Goal: Information Seeking & Learning: Learn about a topic

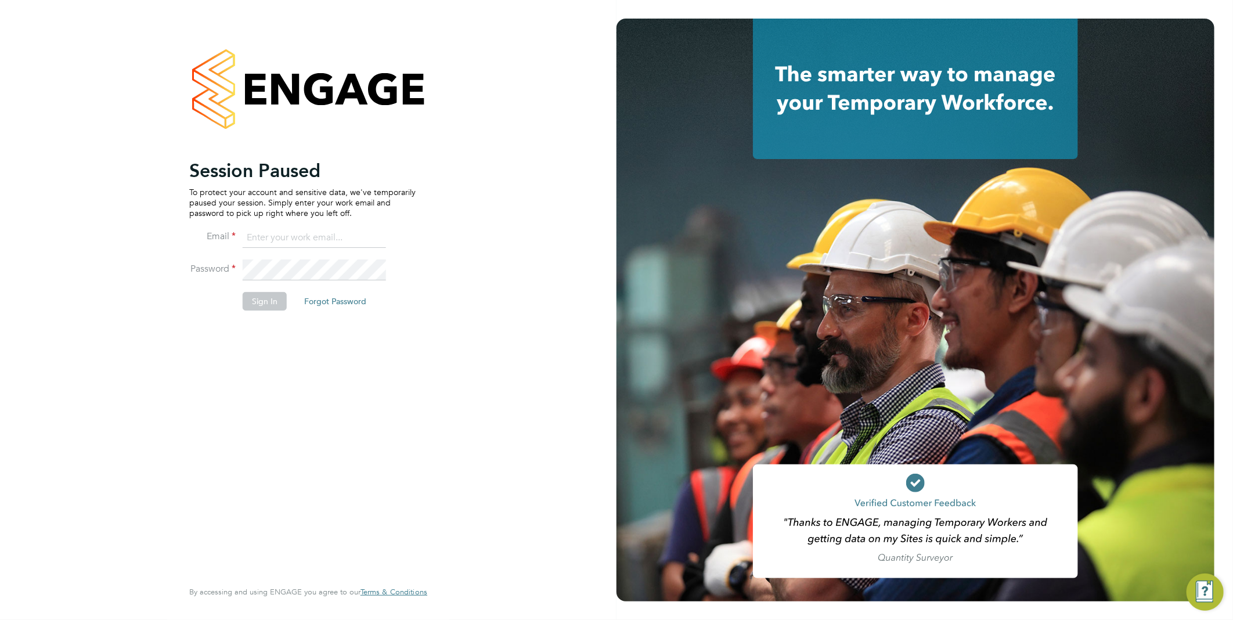
type input "rclarke@frlondon.co.uk"
click at [269, 300] on button "Sign In" at bounding box center [265, 301] width 44 height 19
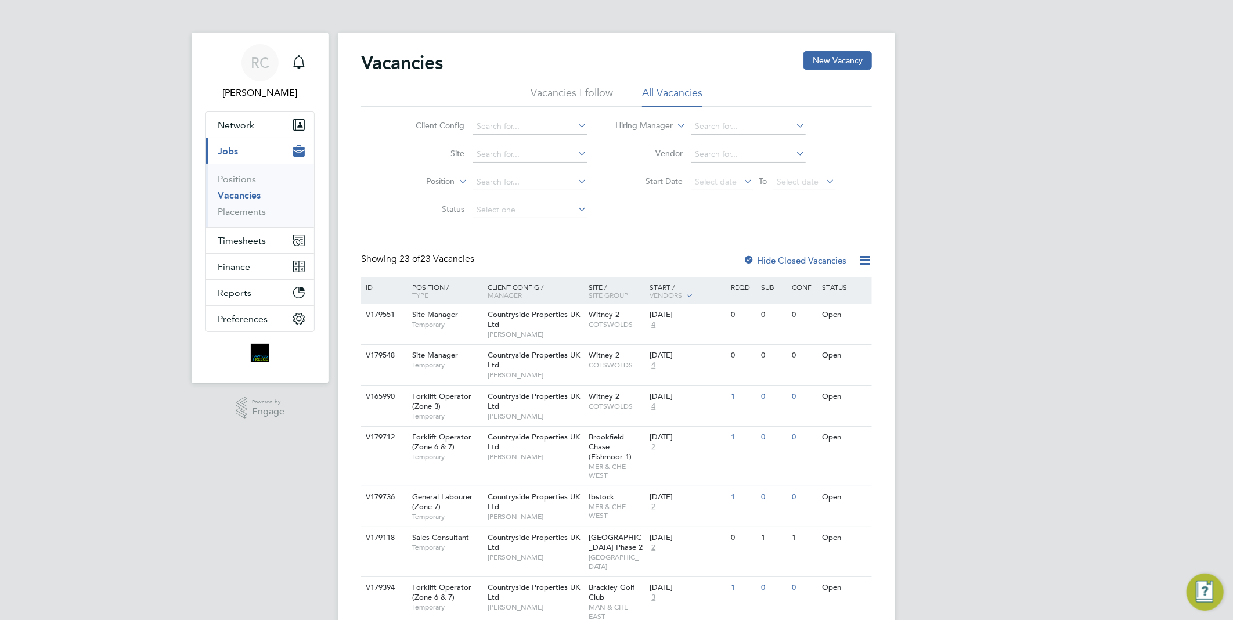
click at [243, 195] on link "Vacancies" at bounding box center [239, 195] width 43 height 11
click at [244, 196] on link "Vacancies" at bounding box center [239, 195] width 43 height 11
click at [513, 152] on input at bounding box center [530, 154] width 114 height 16
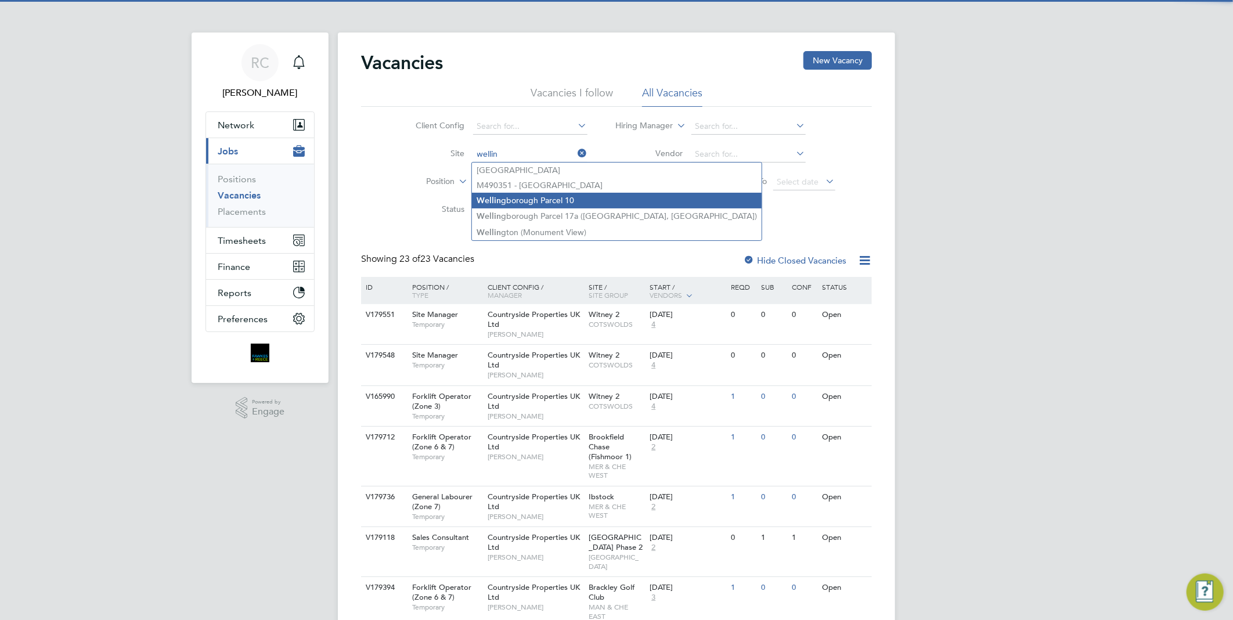
click at [542, 203] on li "Wellin gborough Parcel 10" at bounding box center [617, 201] width 290 height 16
type input "Wellingborough Parcel 10"
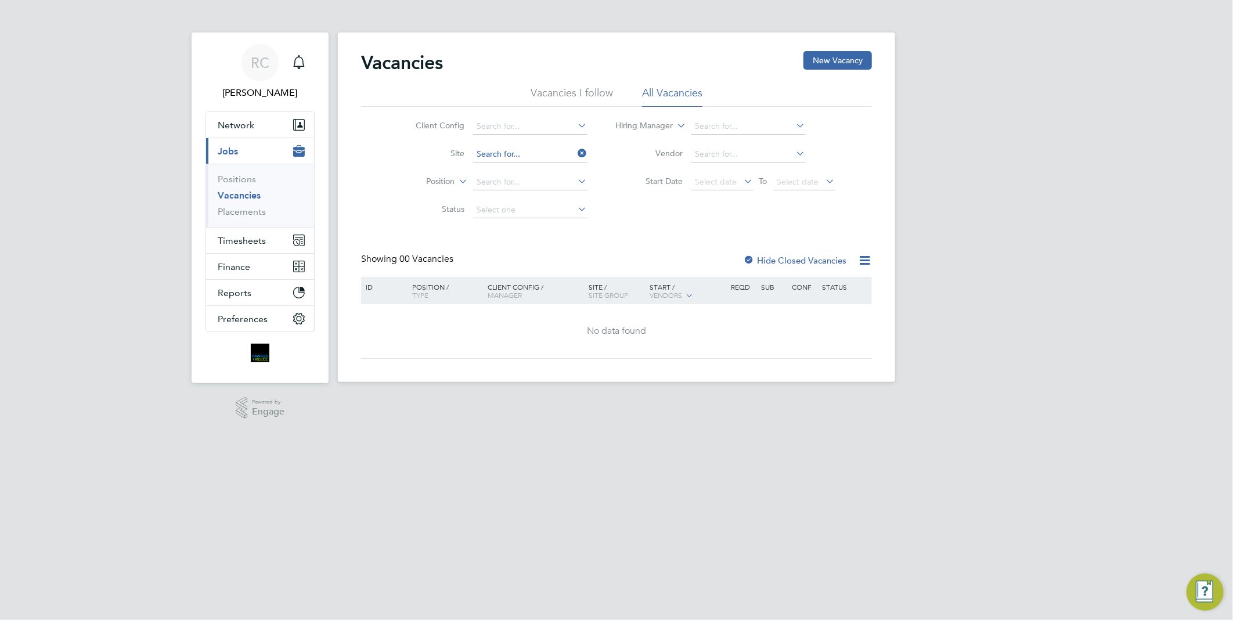
click at [562, 151] on input at bounding box center [530, 154] width 114 height 16
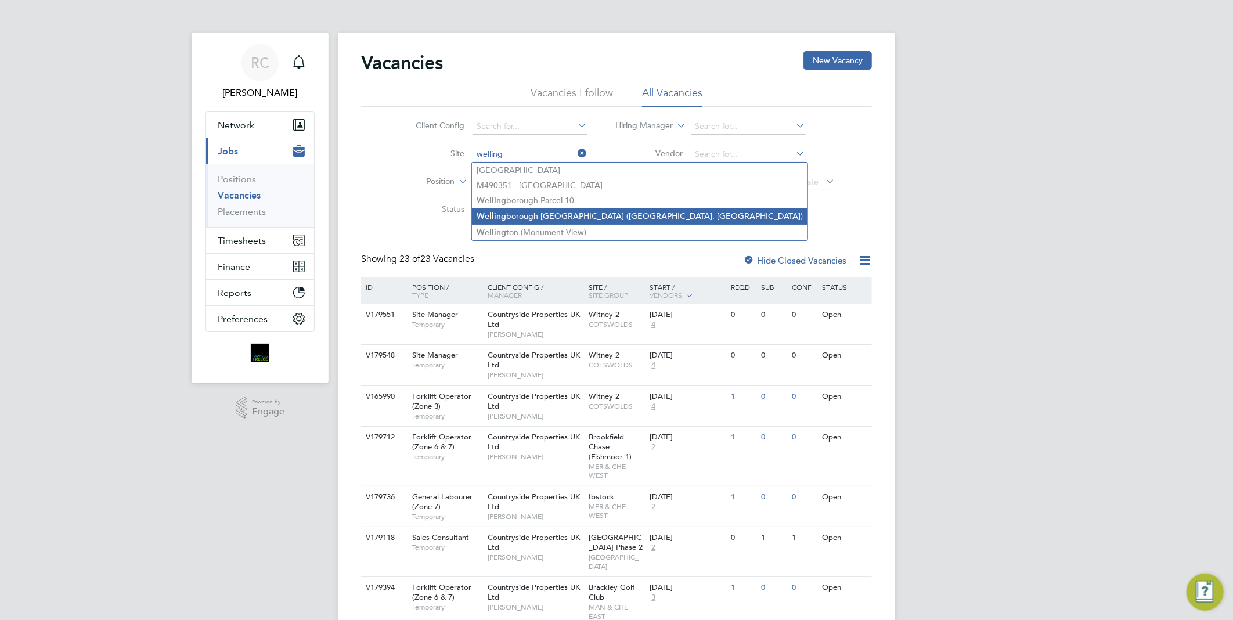
click at [562, 217] on li "Welling borough [GEOGRAPHIC_DATA] ([GEOGRAPHIC_DATA], [GEOGRAPHIC_DATA])" at bounding box center [640, 216] width 336 height 16
type input "[GEOGRAPHIC_DATA] ([GEOGRAPHIC_DATA], [GEOGRAPHIC_DATA])"
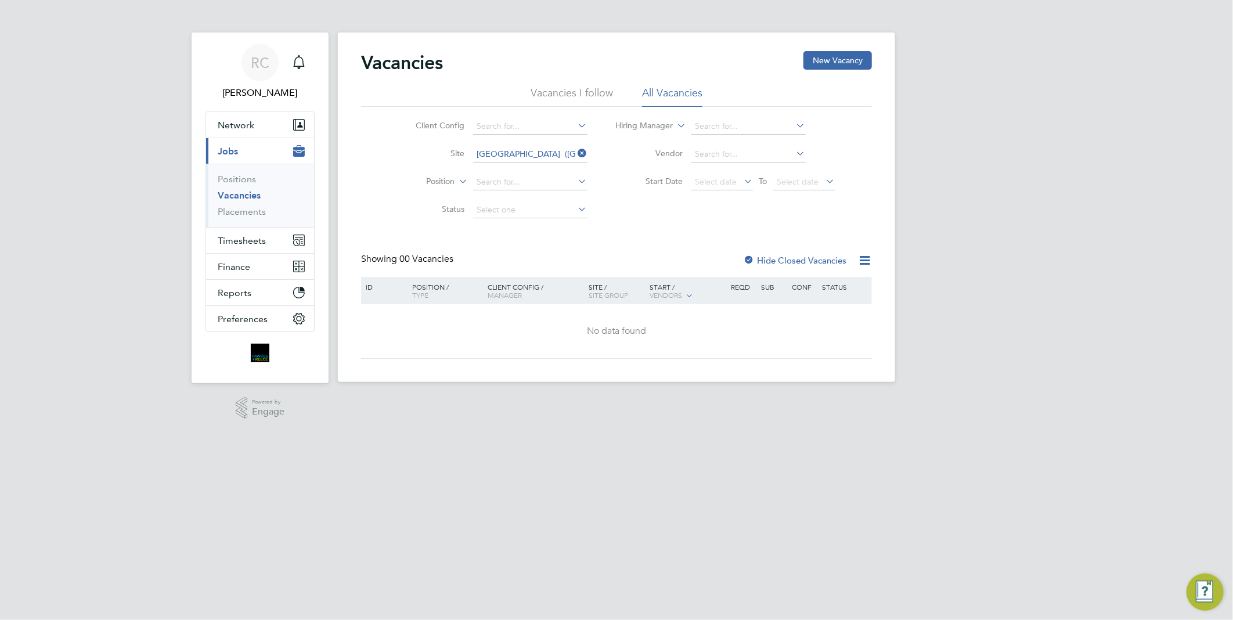
click at [787, 260] on label "Hide Closed Vacancies" at bounding box center [794, 260] width 103 height 11
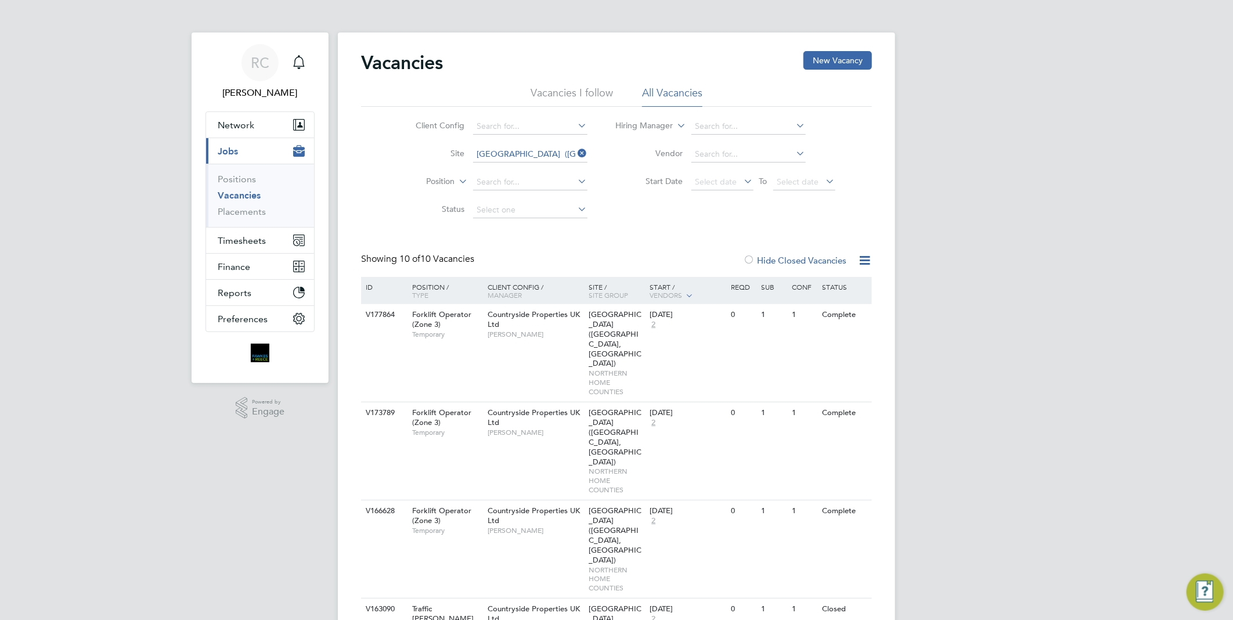
click at [787, 260] on label "Hide Closed Vacancies" at bounding box center [794, 260] width 103 height 11
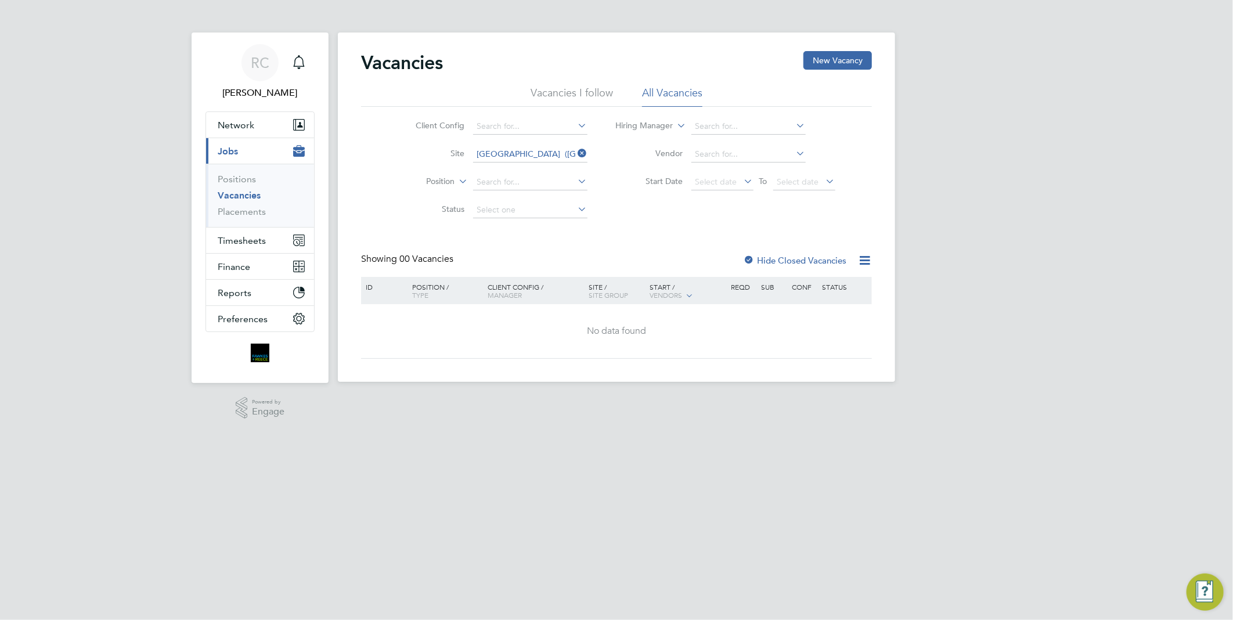
click at [590, 92] on li "Vacancies I follow" at bounding box center [572, 96] width 82 height 21
click at [772, 257] on label "Hide Closed Vacancies" at bounding box center [794, 260] width 103 height 11
click at [773, 260] on label "Hide Closed Vacancies" at bounding box center [794, 260] width 103 height 11
click at [240, 178] on link "Positions" at bounding box center [237, 179] width 38 height 11
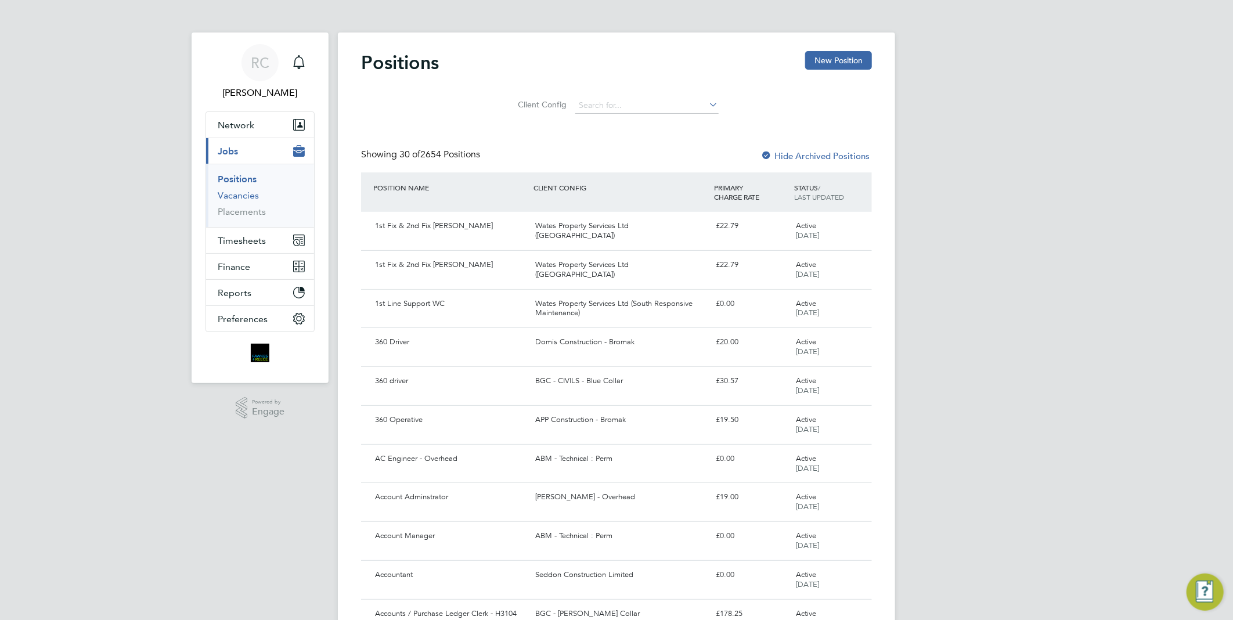
click at [256, 197] on link "Vacancies" at bounding box center [238, 195] width 41 height 11
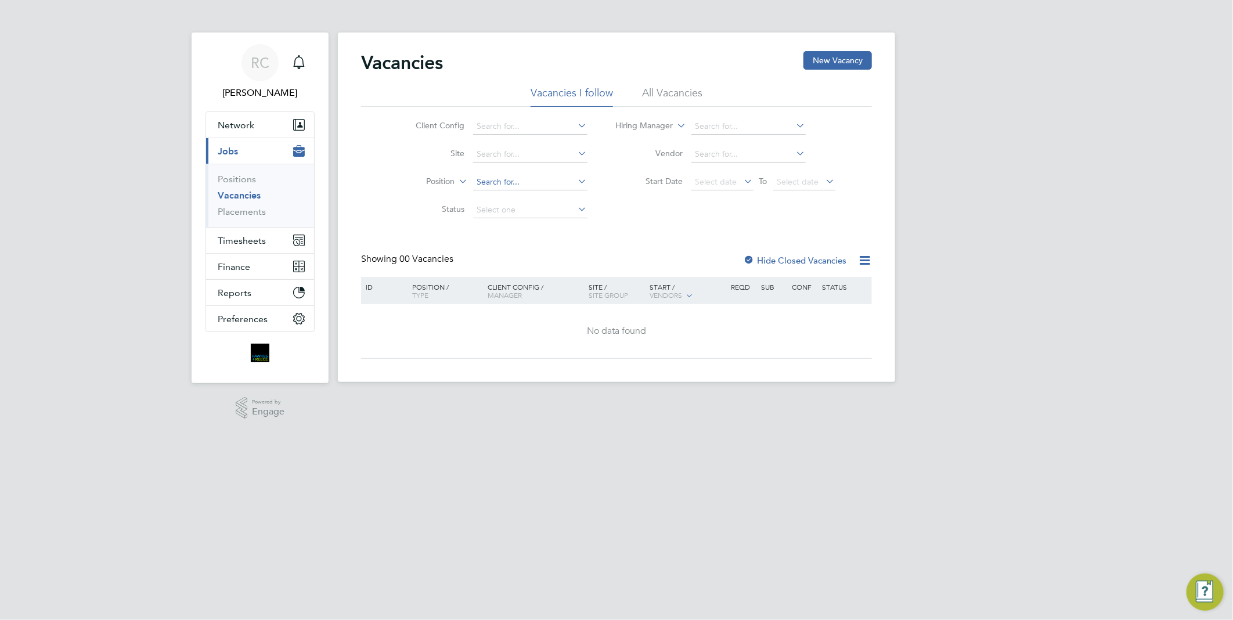
click at [518, 175] on input at bounding box center [530, 182] width 114 height 16
click at [519, 160] on input at bounding box center [530, 154] width 114 height 16
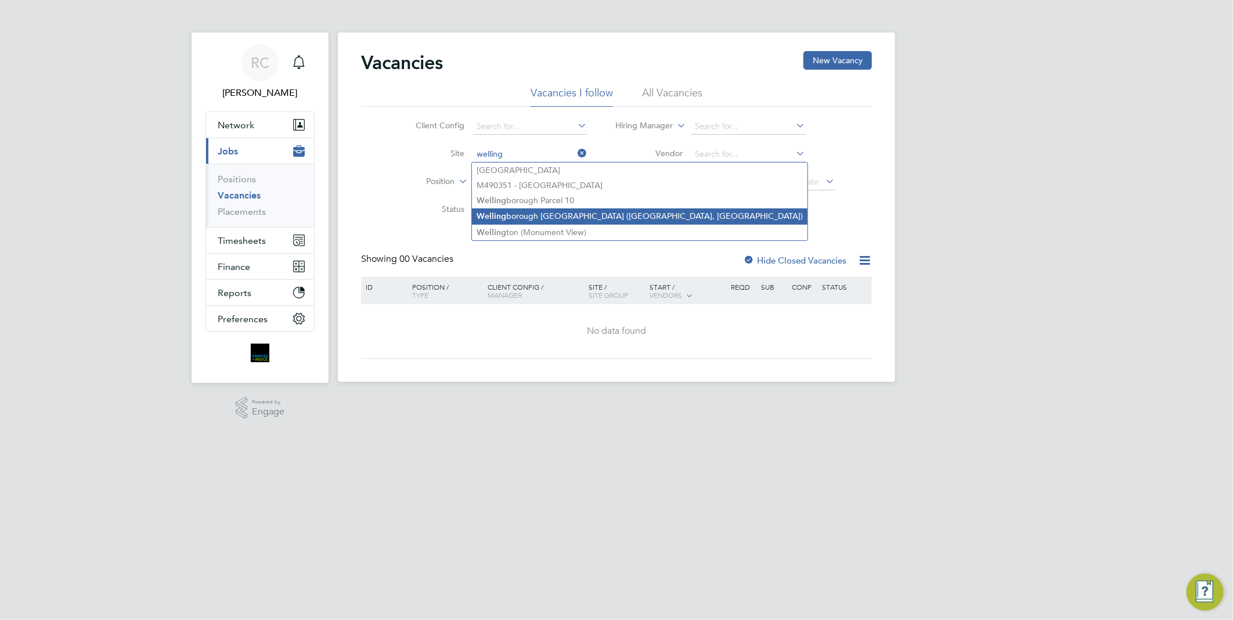
click at [554, 218] on li "Welling borough Parcel 17a (Poppyfields, Linden)" at bounding box center [640, 216] width 336 height 16
type input "Wellingborough Parcel 17a (Poppyfields, Linden)"
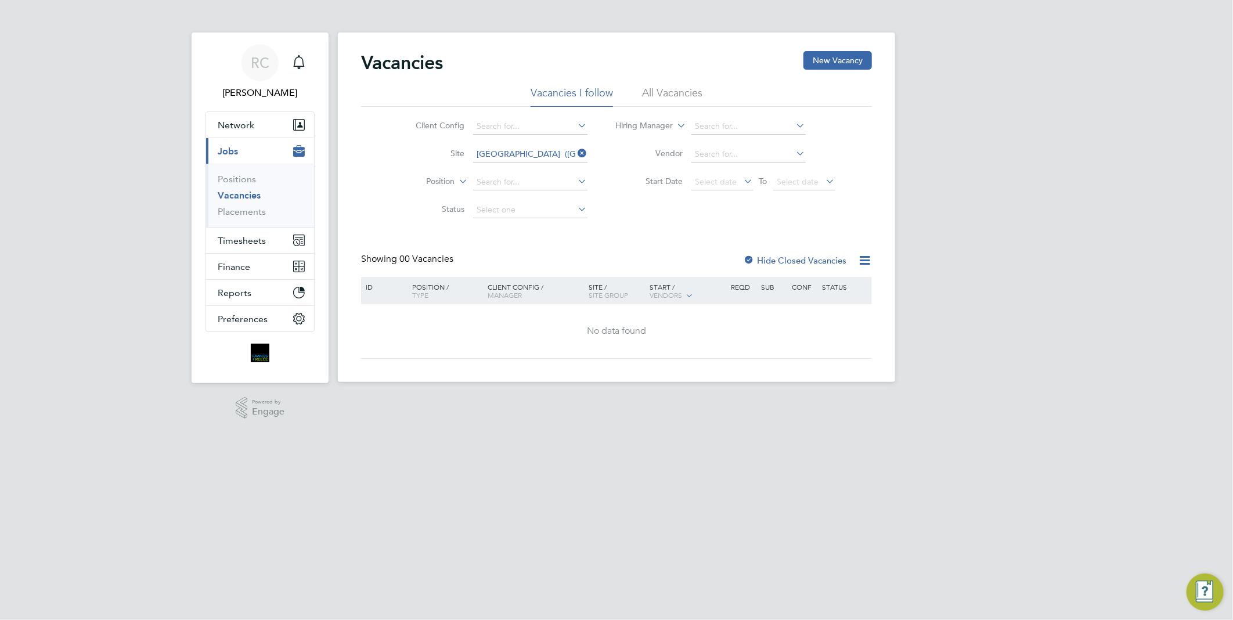
click at [246, 194] on link "Vacancies" at bounding box center [239, 195] width 43 height 11
click at [675, 94] on li "All Vacancies" at bounding box center [672, 96] width 60 height 21
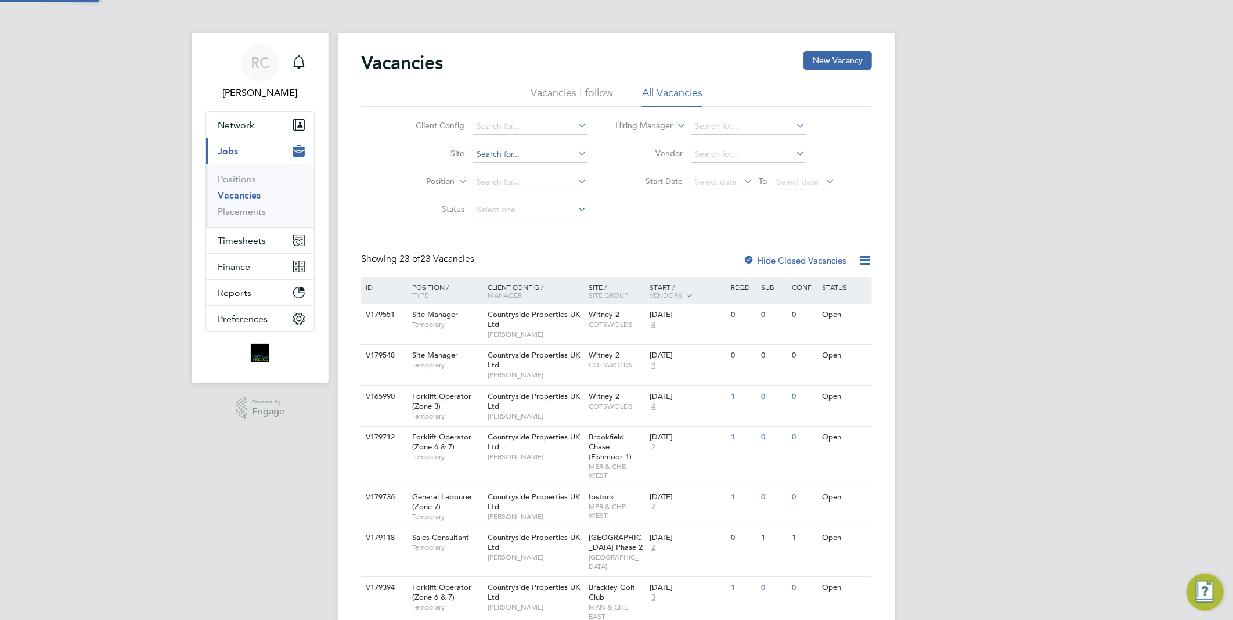
click at [511, 157] on input at bounding box center [530, 154] width 114 height 16
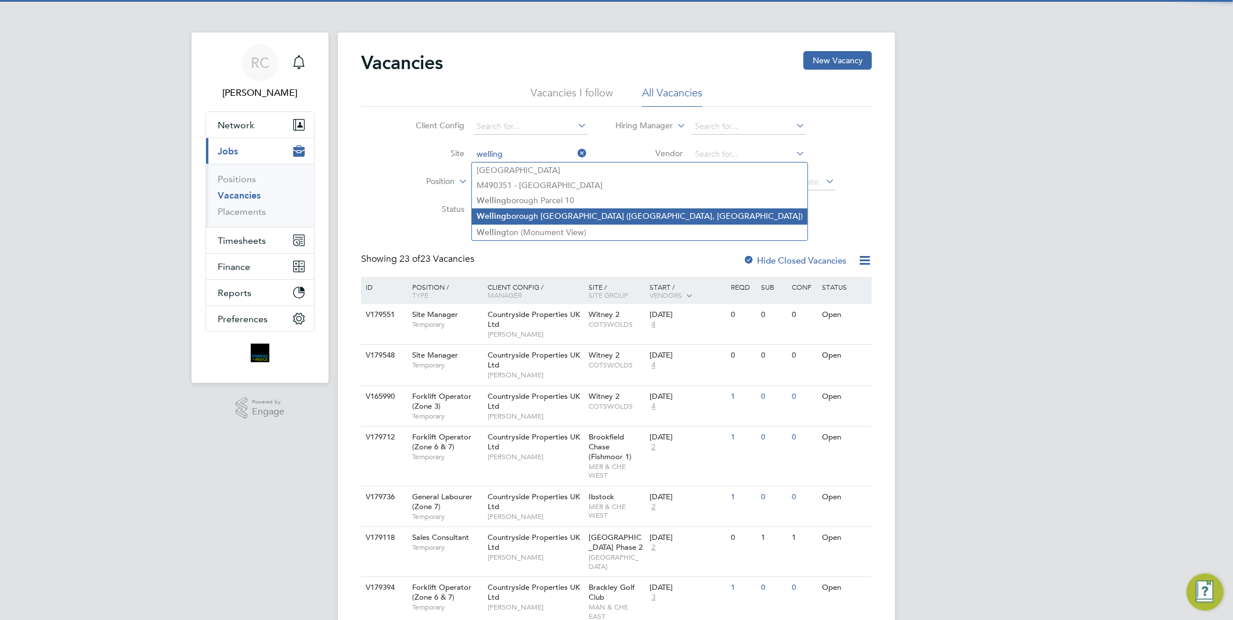
click at [546, 219] on li "Welling borough Parcel 17a (Poppyfields, Linden)" at bounding box center [640, 216] width 336 height 16
type input "Wellingborough Parcel 17a (Poppyfields, Linden)"
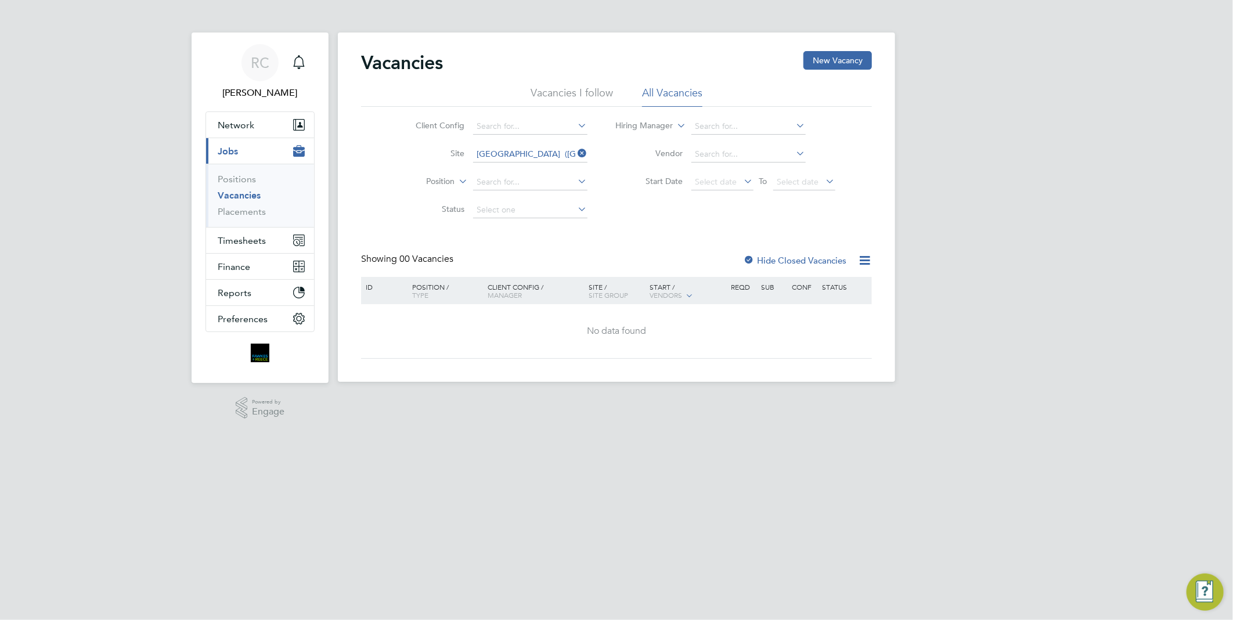
click at [792, 259] on label "Hide Closed Vacancies" at bounding box center [794, 260] width 103 height 11
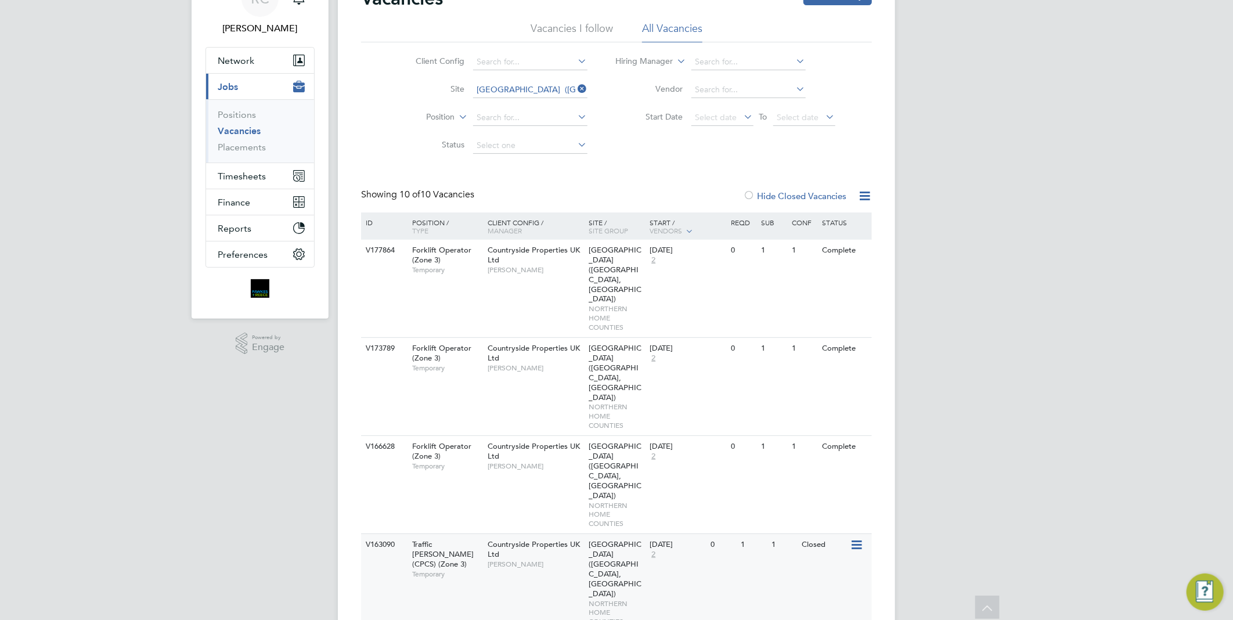
scroll to position [129, 0]
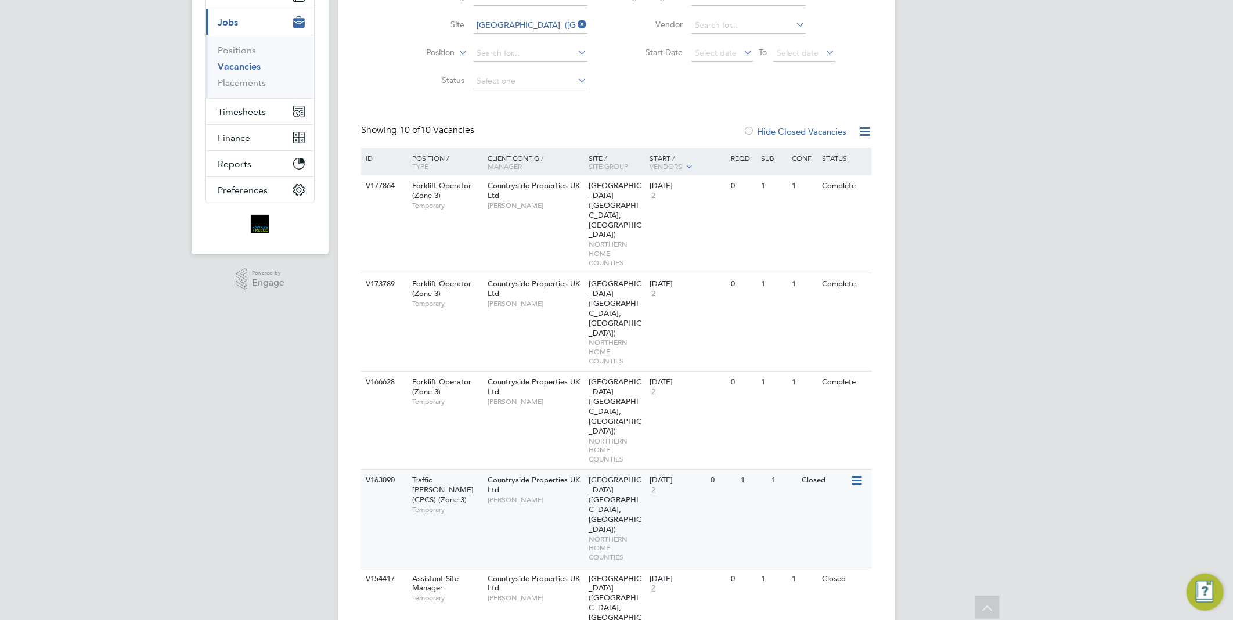
click at [567, 495] on span "[PERSON_NAME]" at bounding box center [536, 499] width 96 height 9
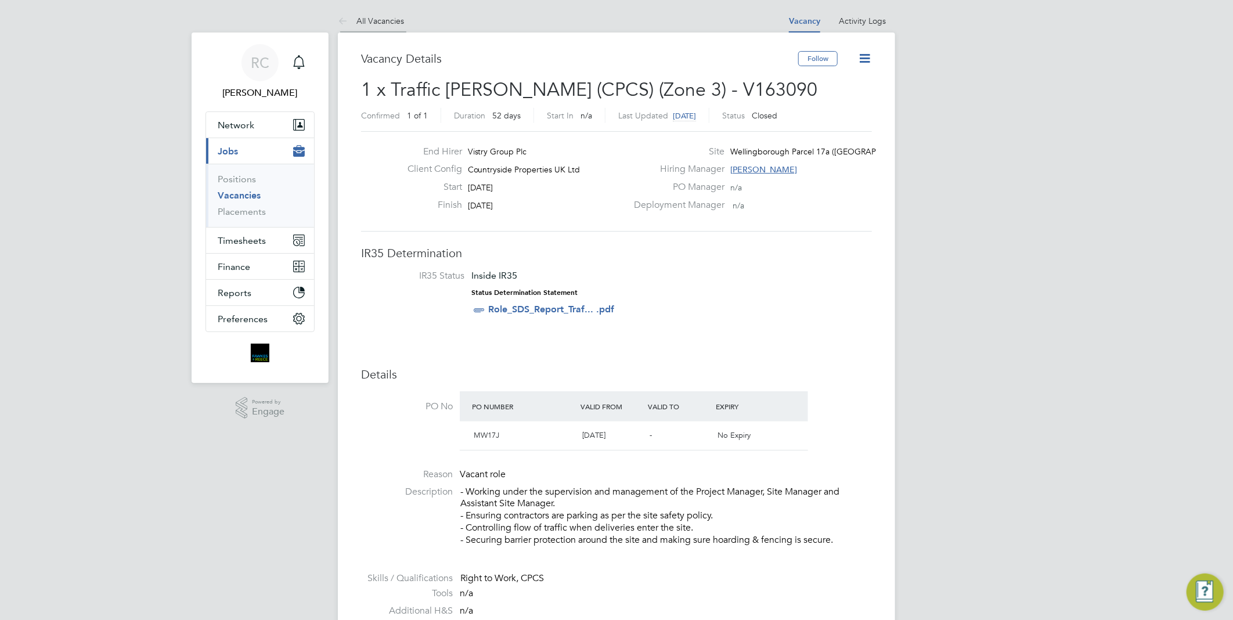
click at [340, 19] on icon at bounding box center [345, 22] width 15 height 15
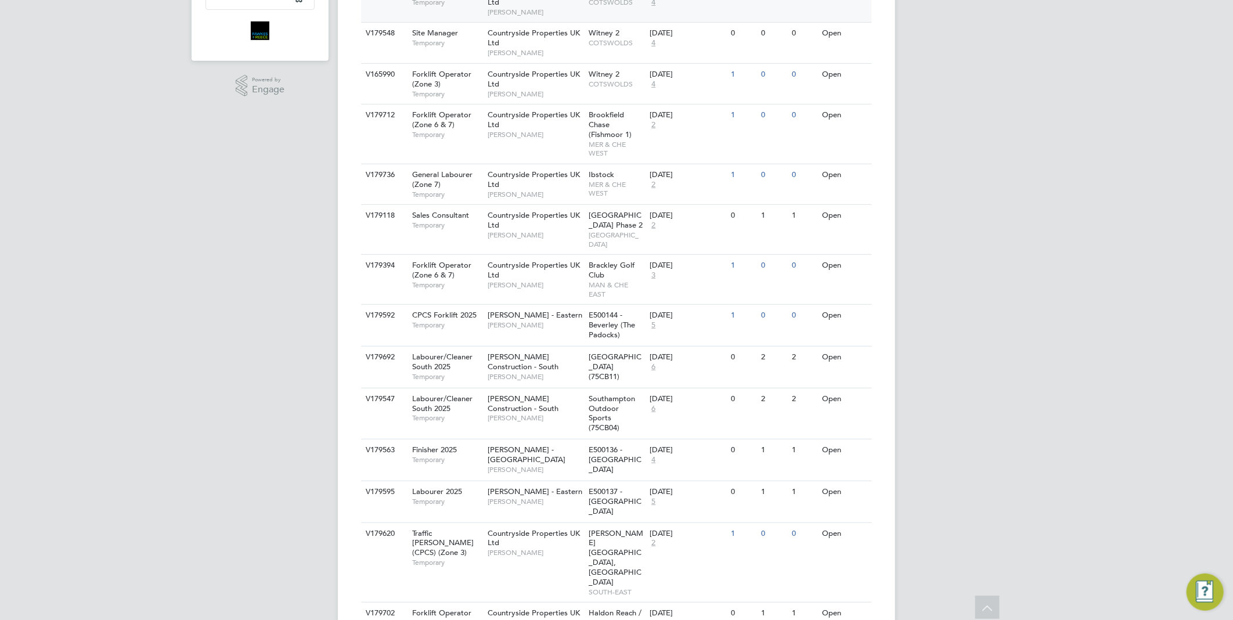
scroll to position [64, 0]
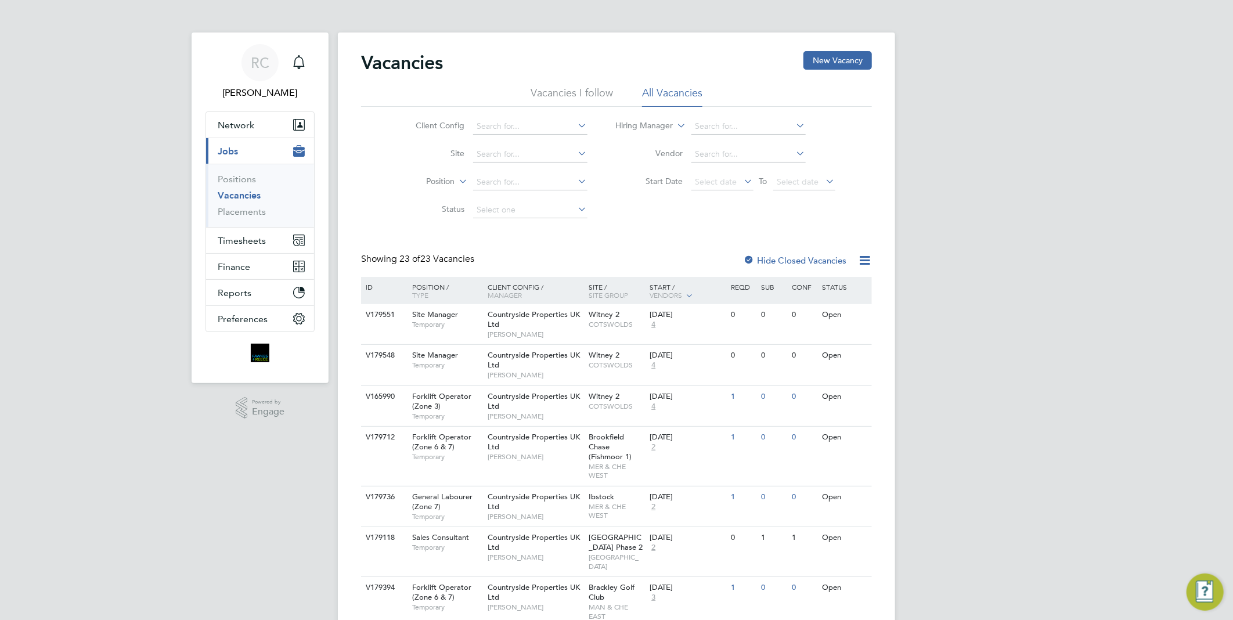
click at [590, 89] on li "Vacancies I follow" at bounding box center [572, 96] width 82 height 21
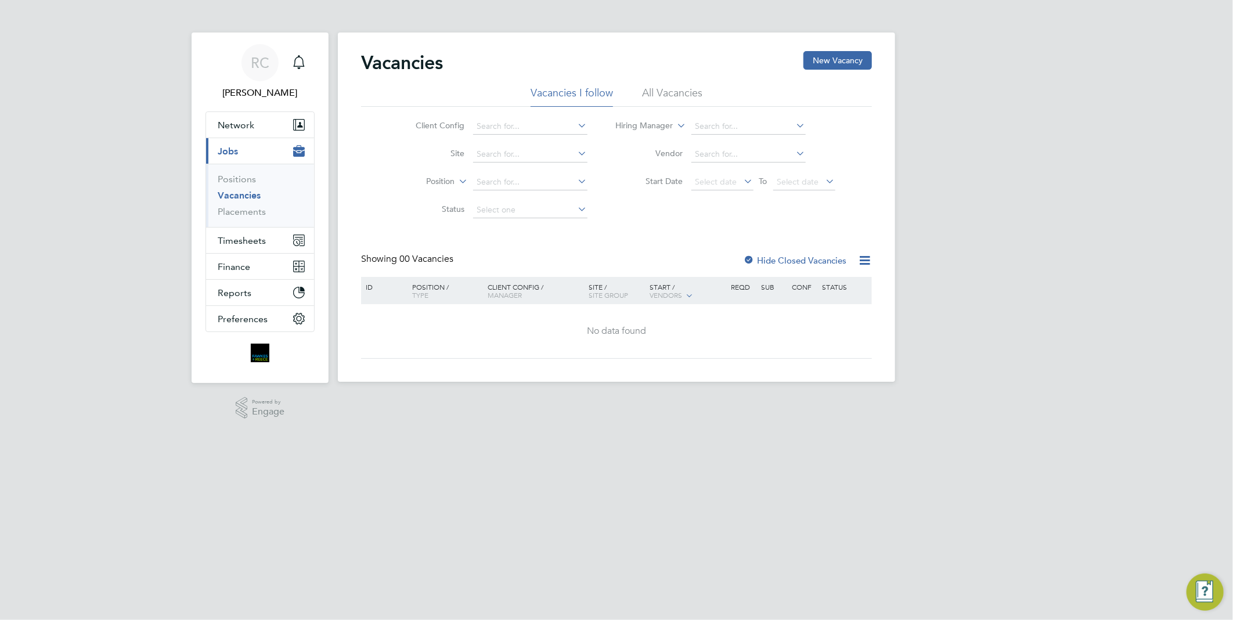
click at [780, 255] on label "Hide Closed Vacancies" at bounding box center [794, 260] width 103 height 11
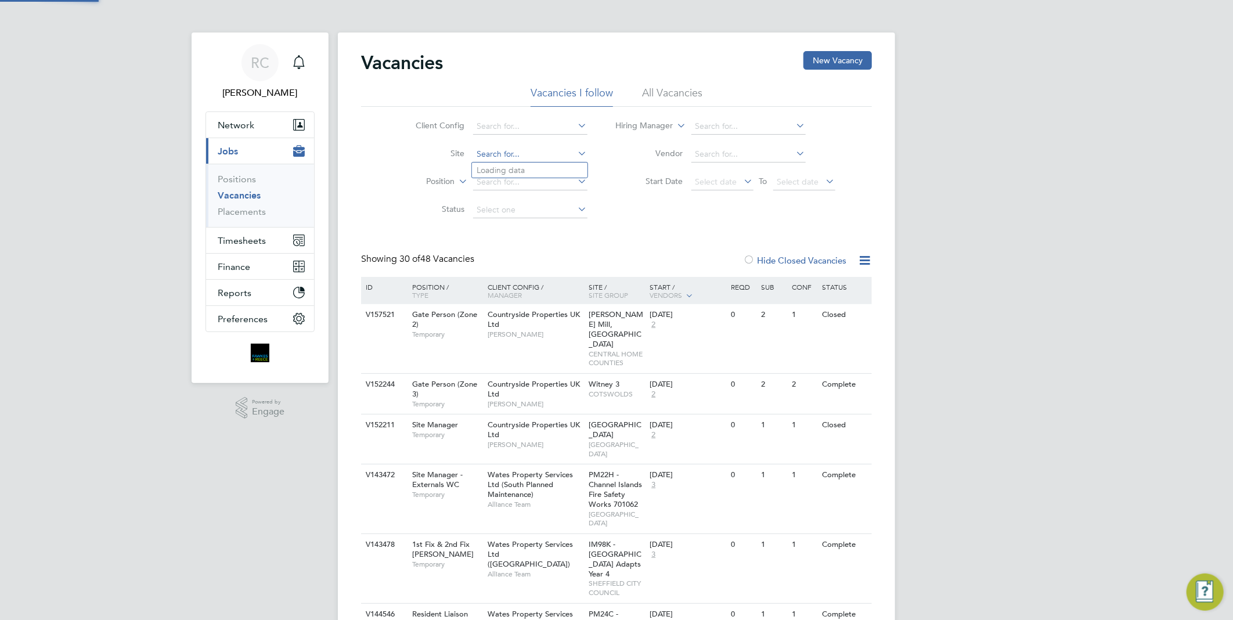
click at [556, 152] on input at bounding box center [530, 154] width 114 height 16
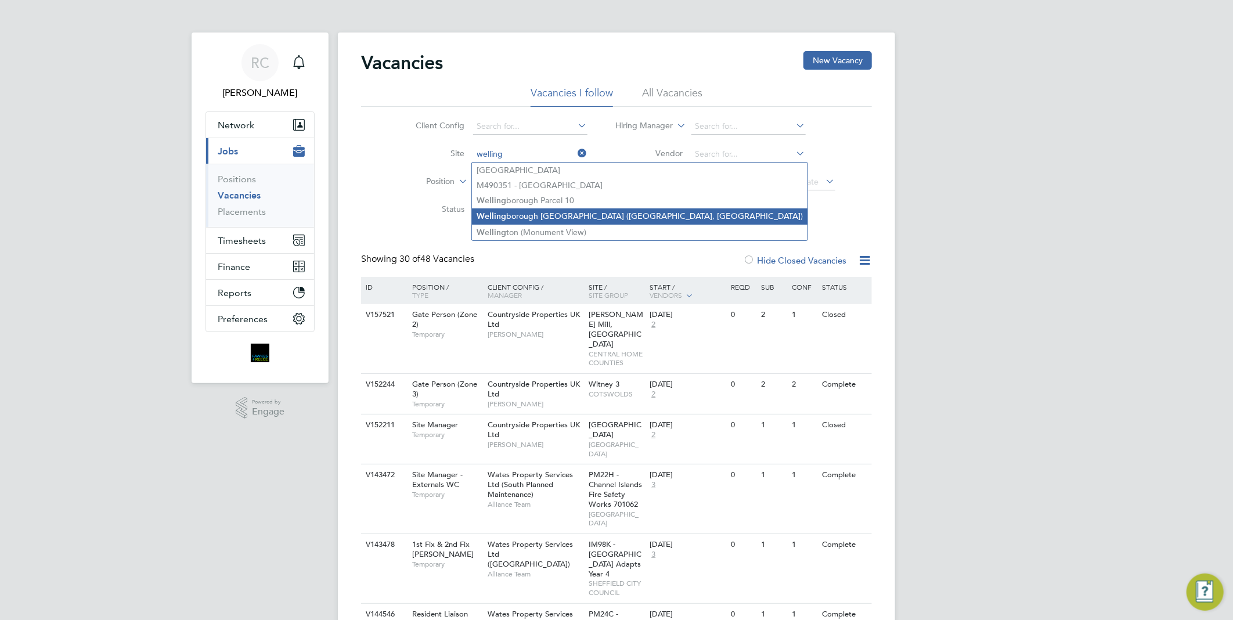
click at [553, 209] on li "Welling borough Parcel 17a (Poppyfields, Linden)" at bounding box center [640, 216] width 336 height 16
type input "Wellingborough Parcel 17a (Poppyfields, Linden)"
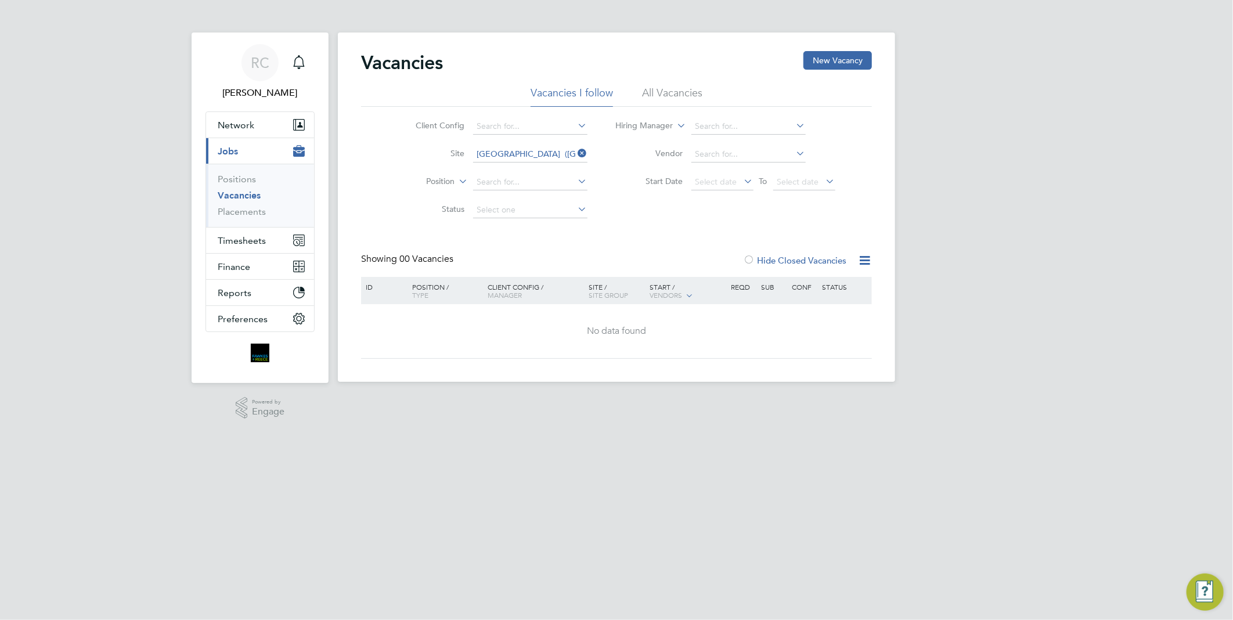
click at [674, 92] on li "All Vacancies" at bounding box center [672, 96] width 60 height 21
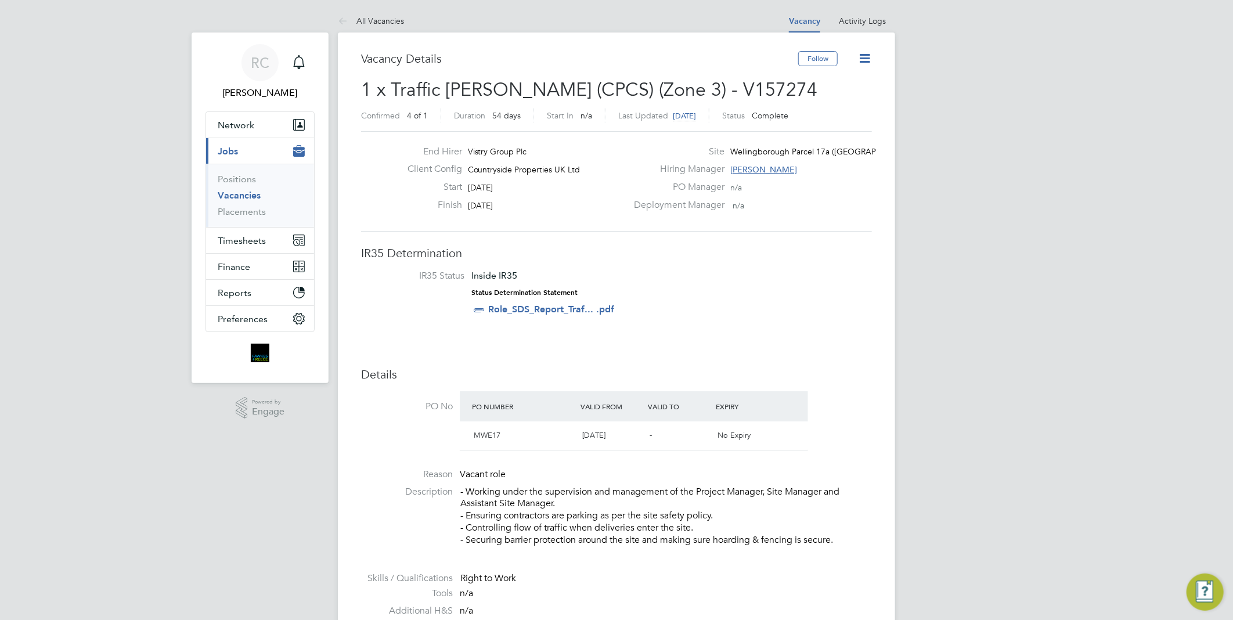
click at [863, 56] on icon at bounding box center [865, 58] width 15 height 15
click at [764, 67] on div "Vacancy Details" at bounding box center [579, 64] width 437 height 27
